Goal: Check status: Check status

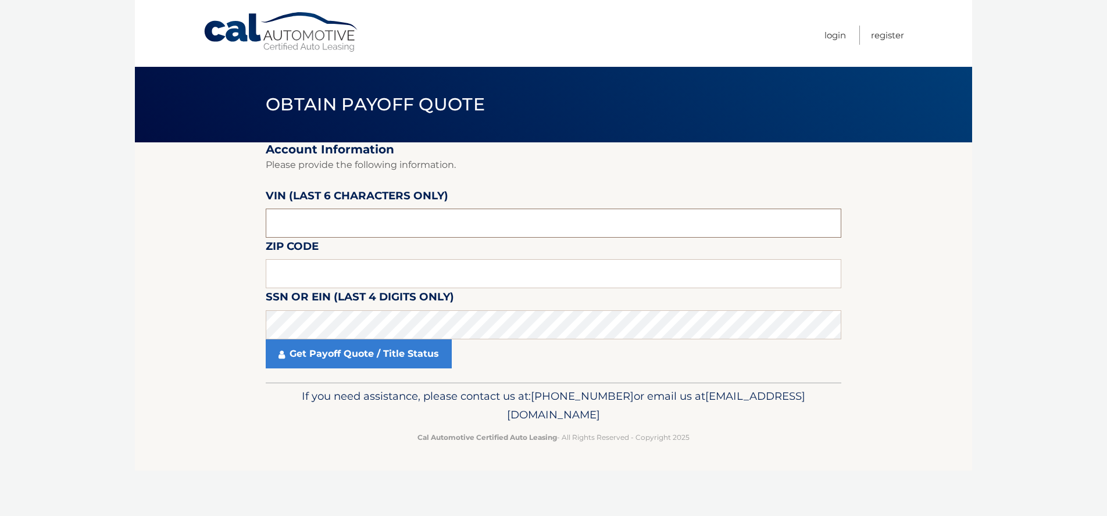
click at [312, 220] on input "text" at bounding box center [554, 223] width 576 height 29
type input "361391"
click at [290, 280] on input "text" at bounding box center [554, 273] width 576 height 29
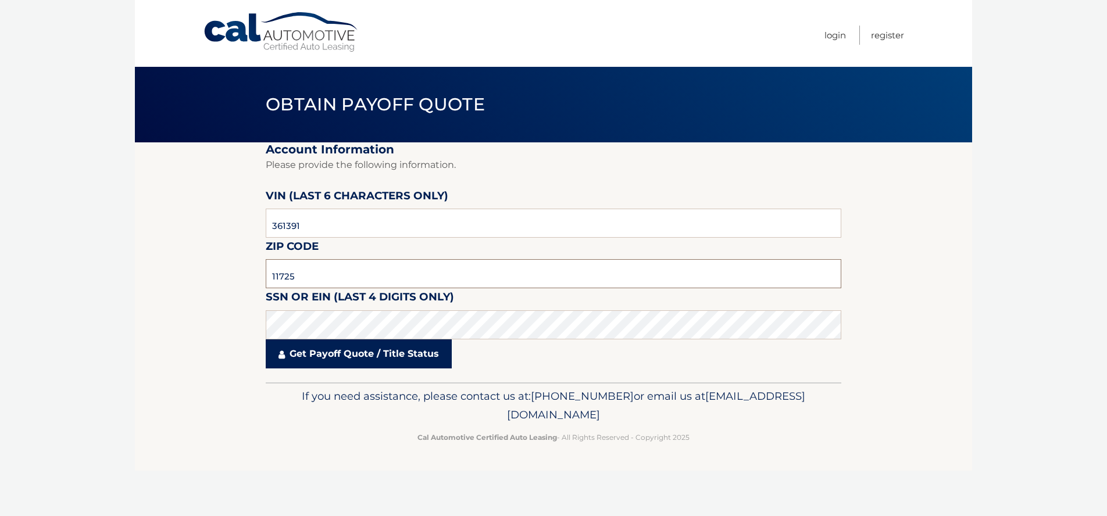
type input "11725"
click at [335, 348] on link "Get Payoff Quote / Title Status" at bounding box center [359, 354] width 186 height 29
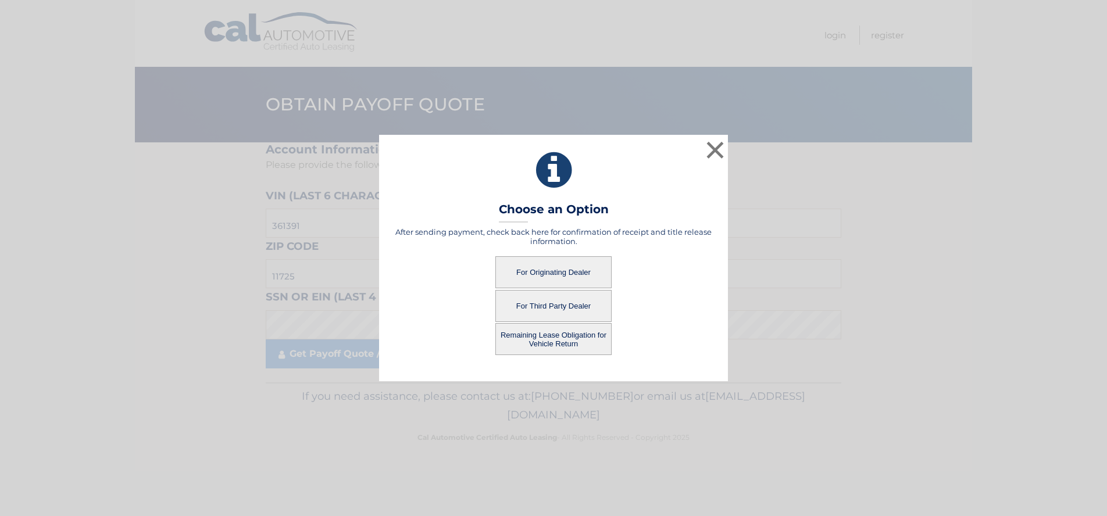
click at [526, 283] on button "For Originating Dealer" at bounding box center [553, 272] width 116 height 32
click at [562, 267] on button "For Originating Dealer" at bounding box center [553, 272] width 116 height 32
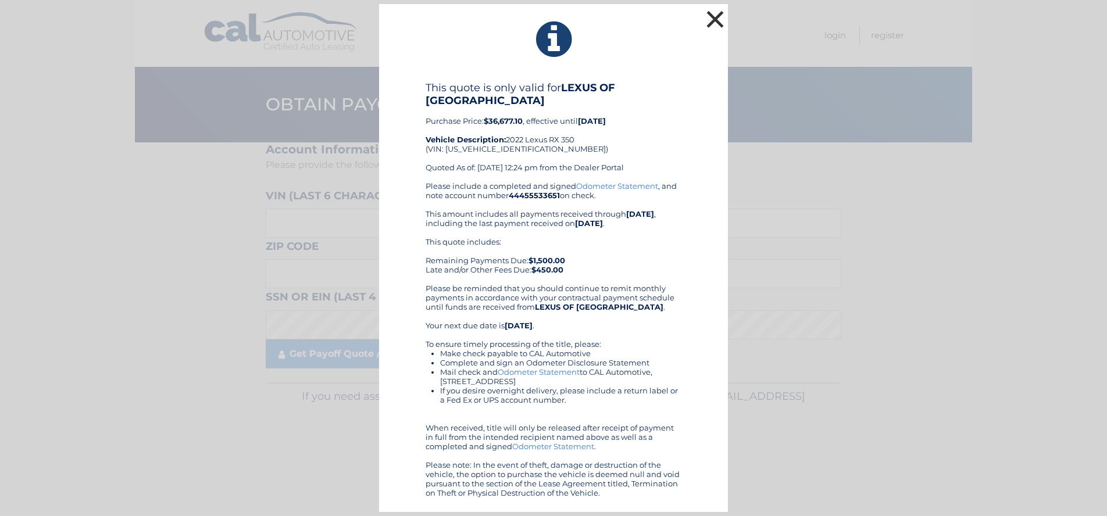
click at [718, 13] on button "×" at bounding box center [714, 19] width 23 height 23
